Goal: Navigation & Orientation: Find specific page/section

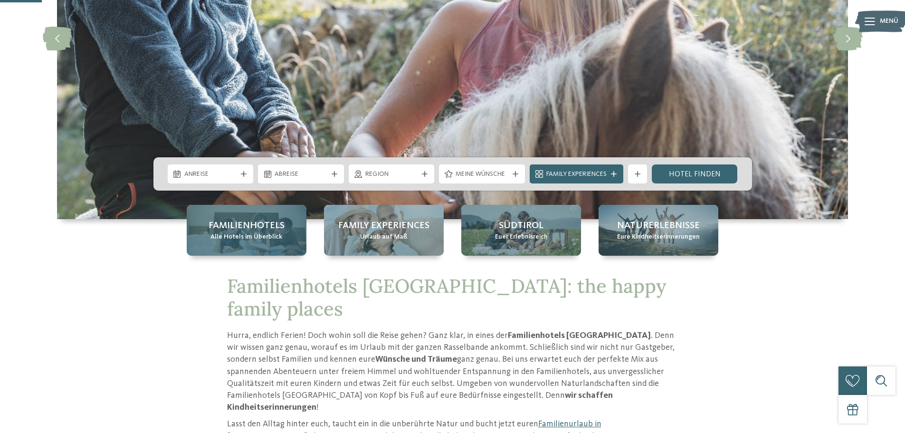
click at [276, 236] on span "Alle Hotels im Überblick" at bounding box center [246, 237] width 72 height 10
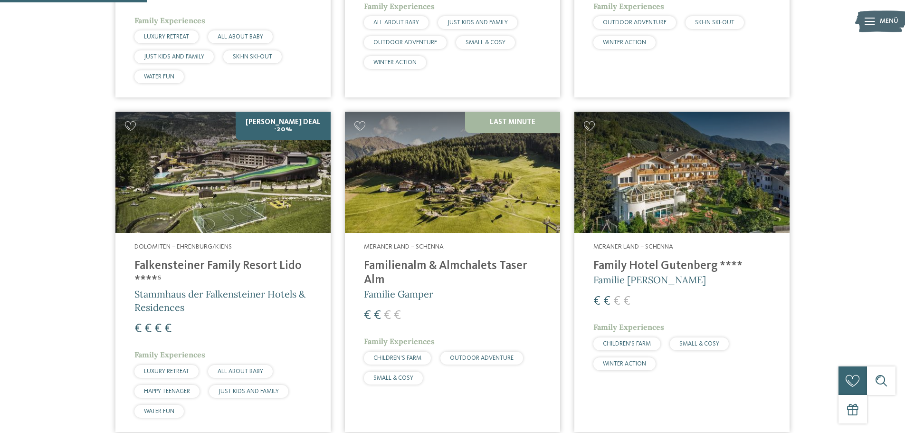
scroll to position [523, 0]
click at [441, 267] on h4 "Familienalm & Almchalets Taser Alm" at bounding box center [452, 272] width 177 height 29
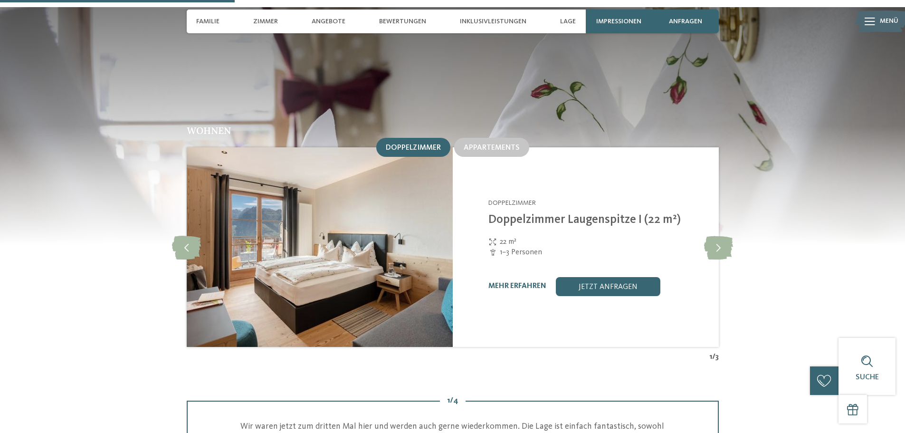
scroll to position [950, 0]
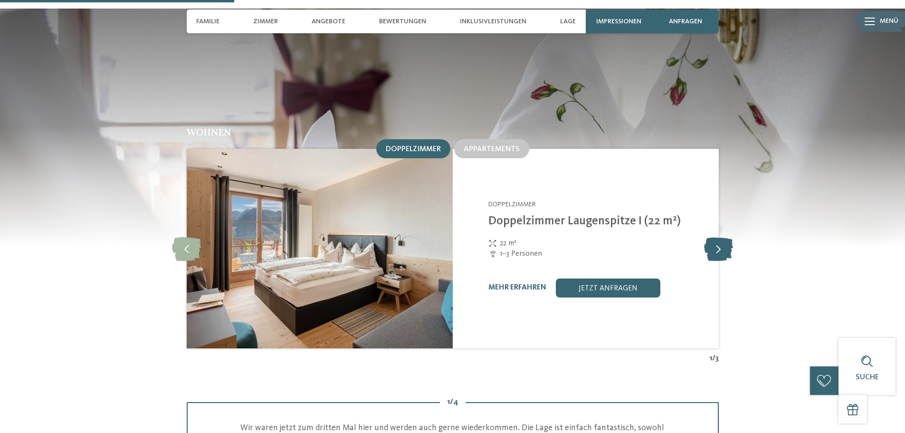
click at [724, 237] on icon at bounding box center [718, 249] width 29 height 24
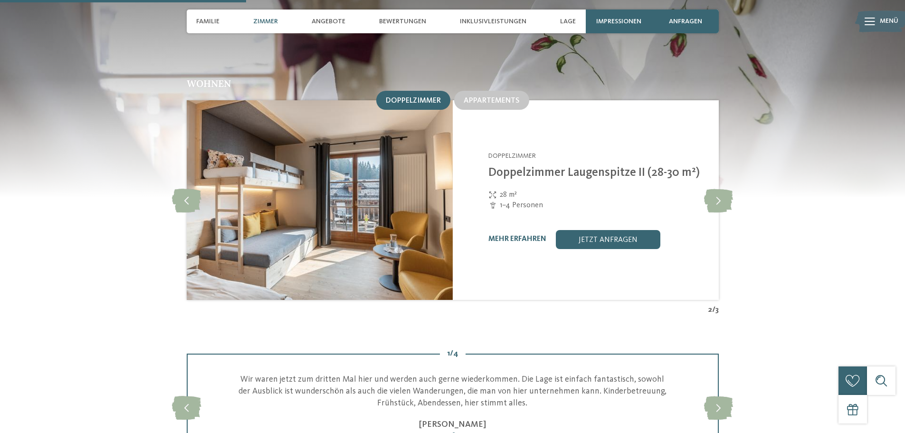
scroll to position [998, 0]
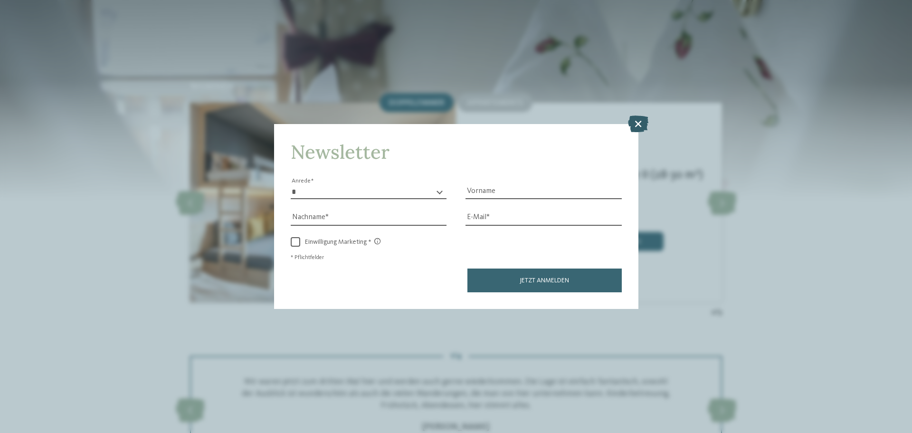
click at [642, 124] on icon at bounding box center [638, 123] width 20 height 17
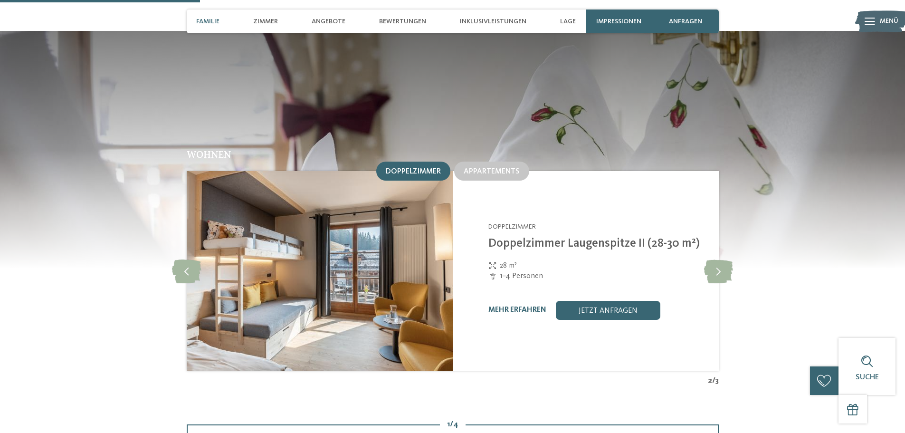
scroll to position [808, 0]
